Goal: Learn about a topic

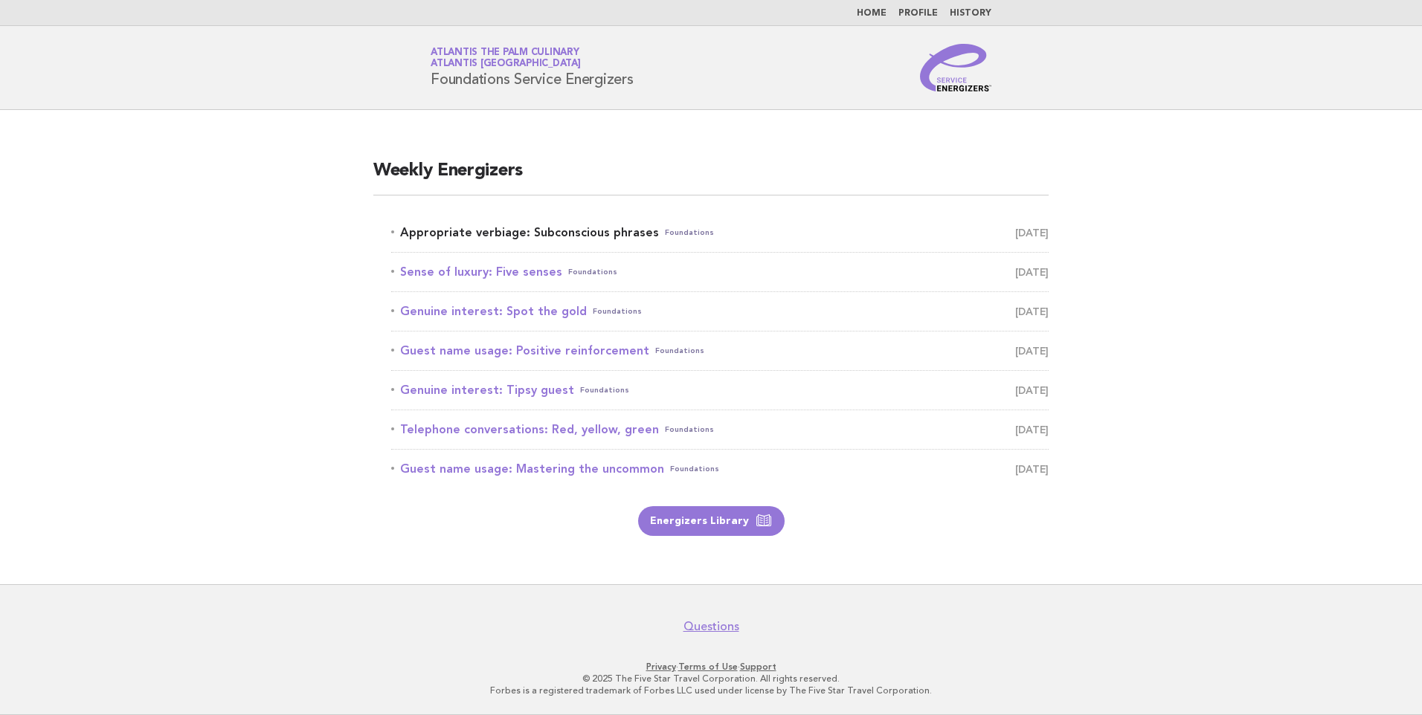
click at [542, 231] on link "Appropriate verbiage: Subconscious phrases Foundations [DATE]" at bounding box center [719, 232] width 657 height 21
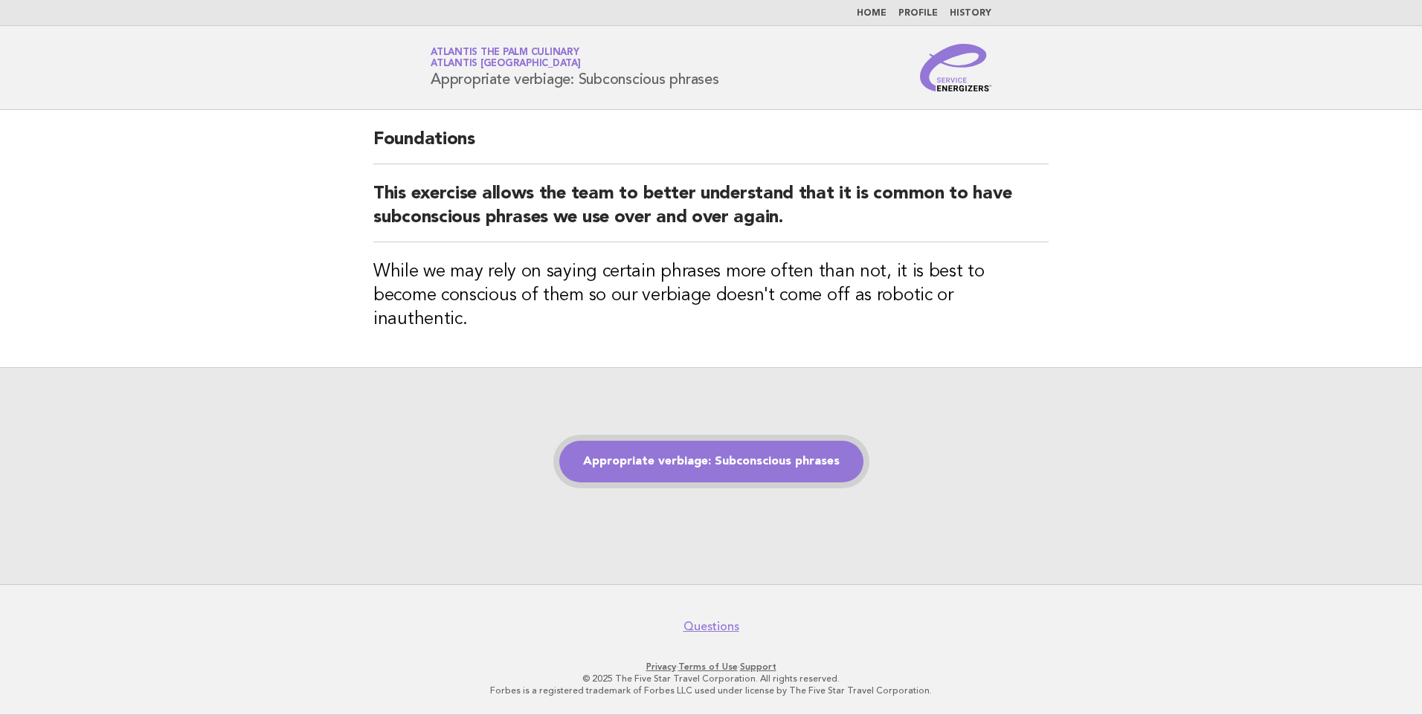
click at [748, 450] on link "Appropriate verbiage: Subconscious phrases" at bounding box center [711, 462] width 304 height 42
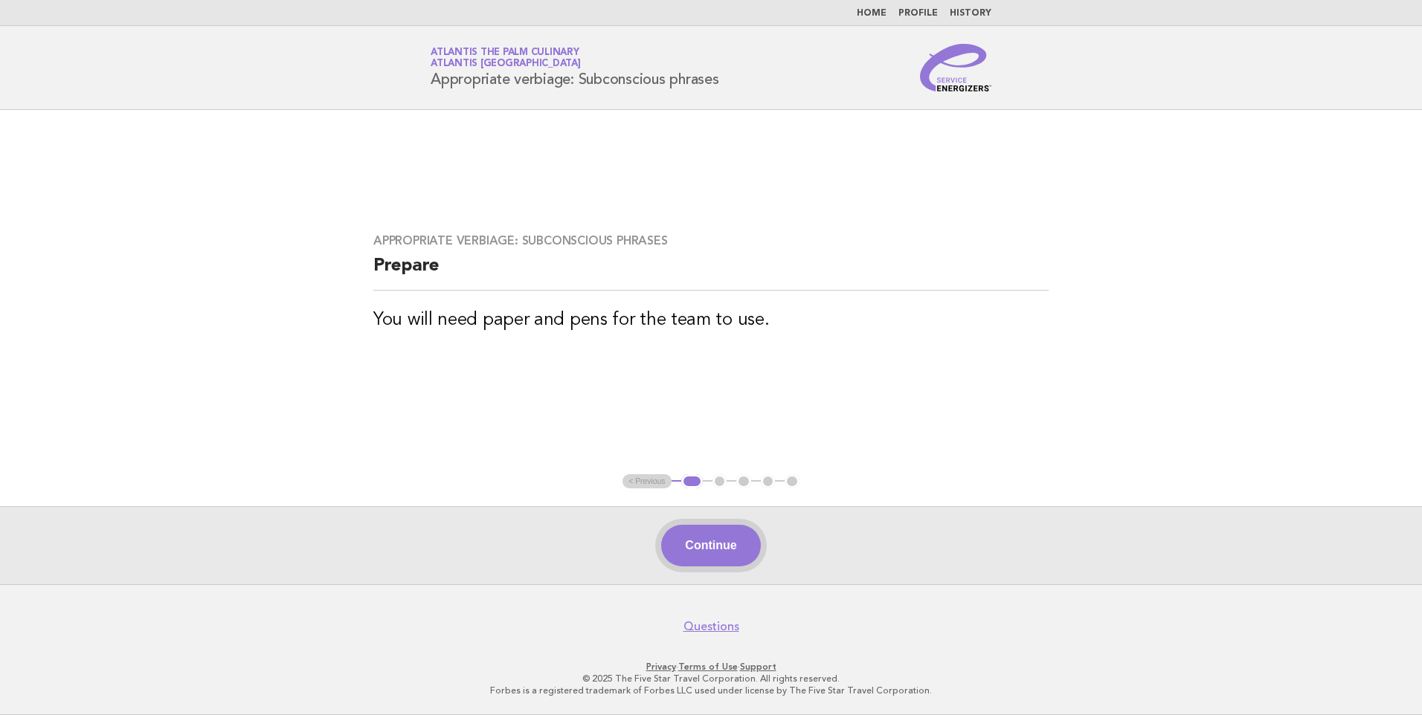
click at [709, 536] on button "Continue" at bounding box center [710, 546] width 99 height 42
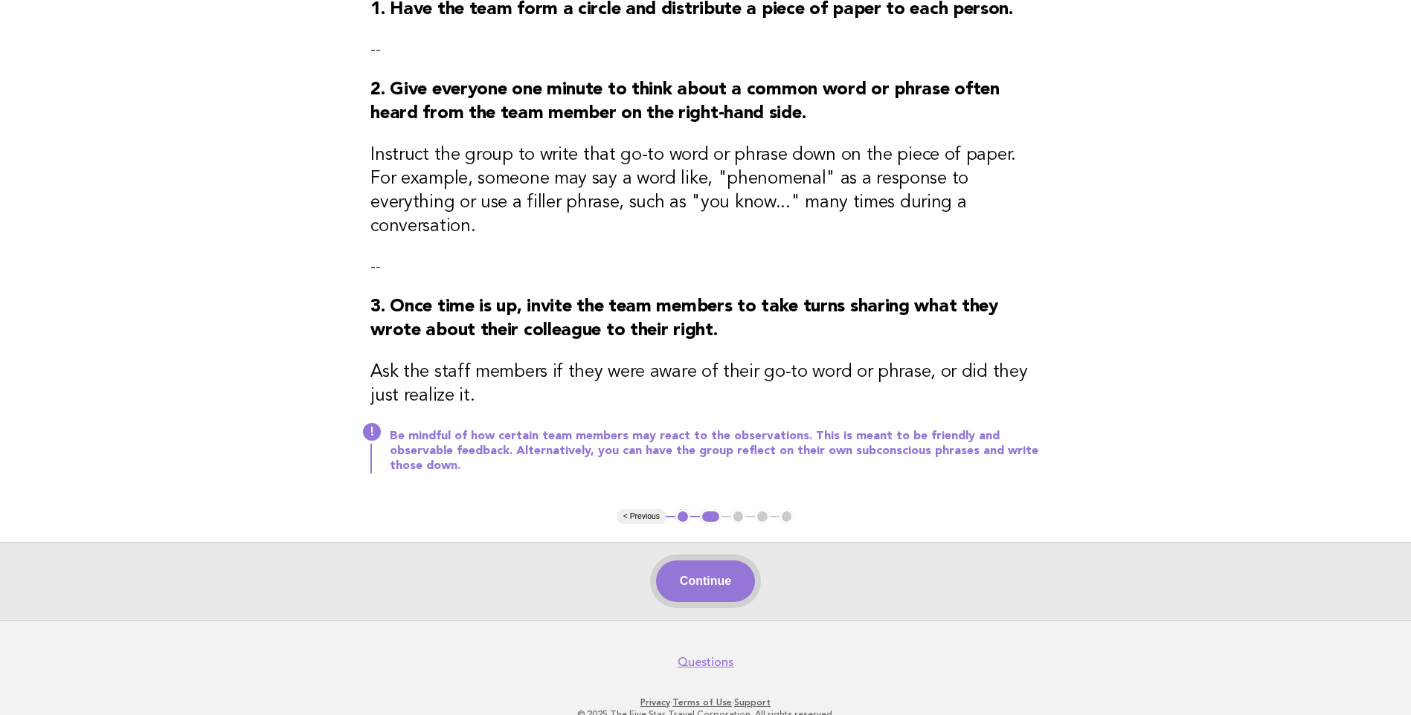
click at [715, 561] on button "Continue" at bounding box center [705, 582] width 99 height 42
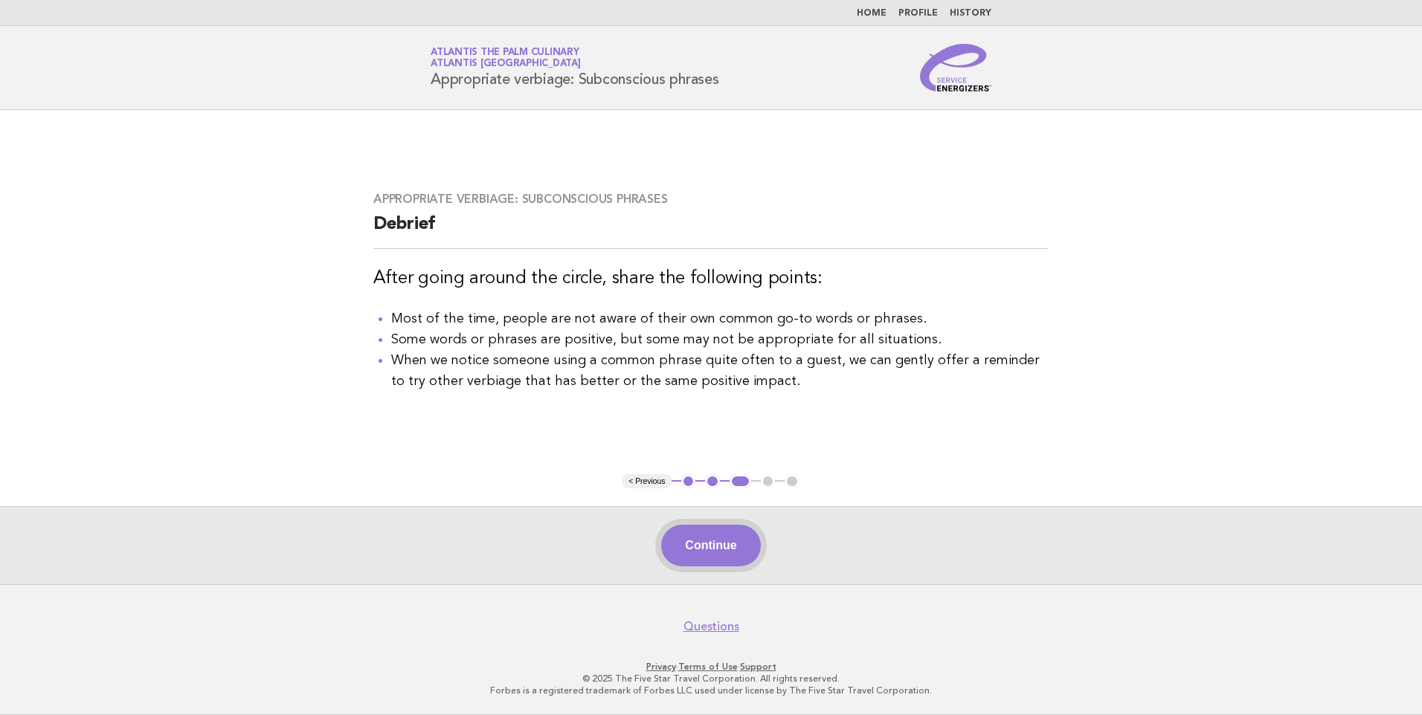
click at [713, 551] on button "Continue" at bounding box center [710, 546] width 99 height 42
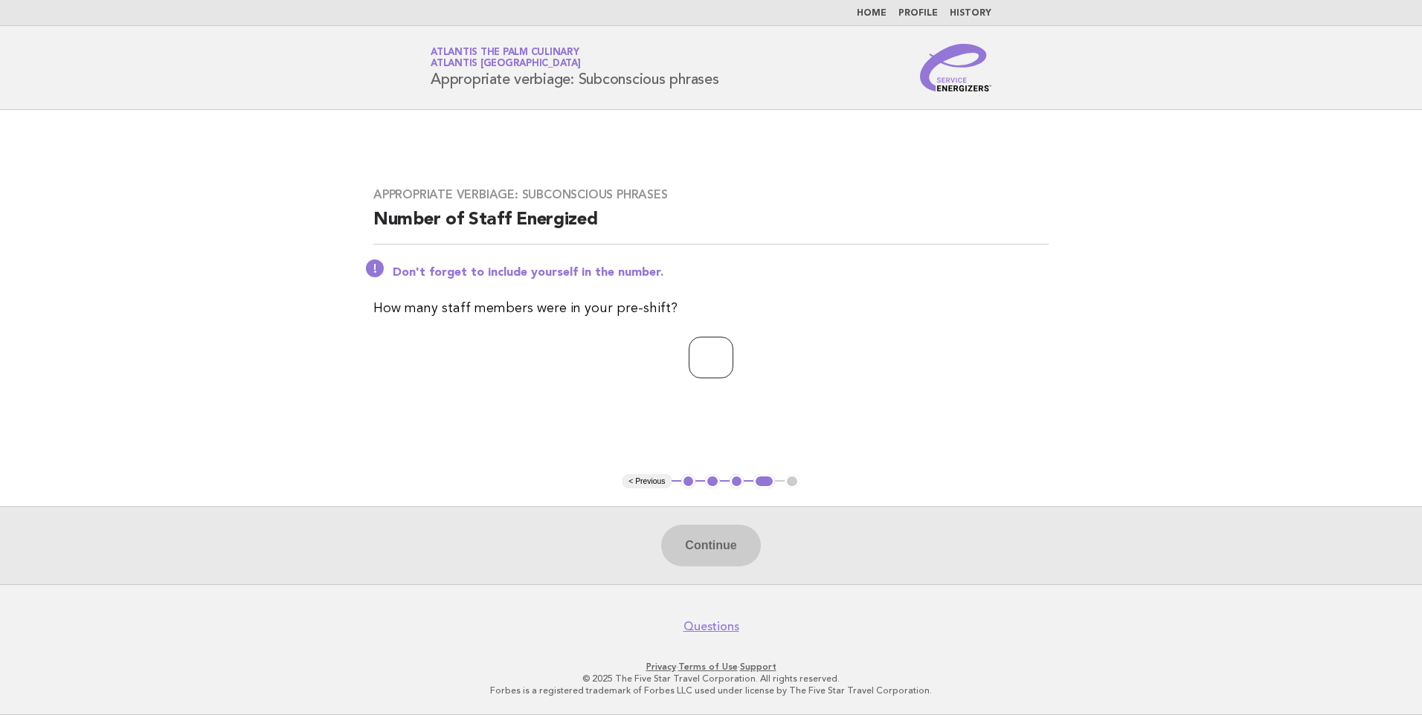
click at [727, 359] on input "number" at bounding box center [711, 358] width 45 height 42
type input "**"
click at [717, 558] on button "Continue" at bounding box center [710, 546] width 99 height 42
